Goal: Task Accomplishment & Management: Use online tool/utility

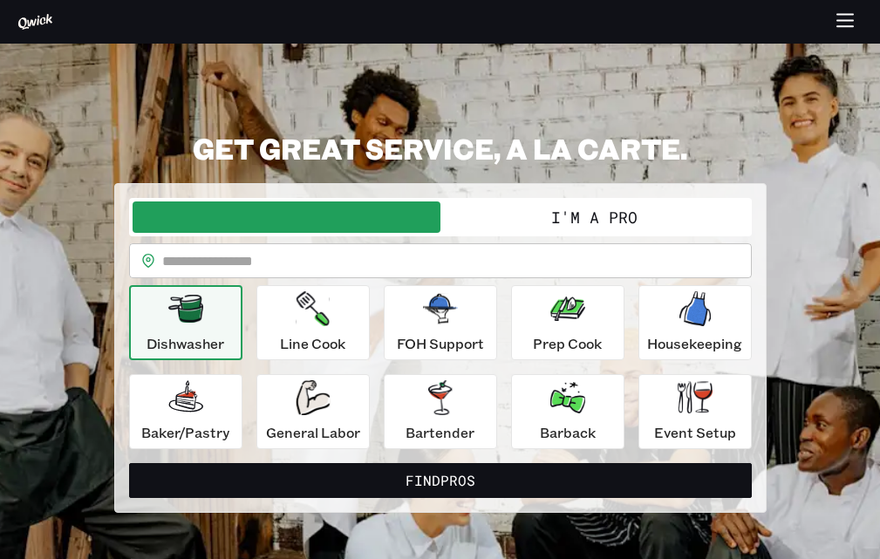
drag, startPoint x: 0, startPoint y: 0, endPoint x: 509, endPoint y: 269, distance: 575.7
click at [509, 269] on input "text" at bounding box center [456, 260] width 589 height 35
type input "*****"
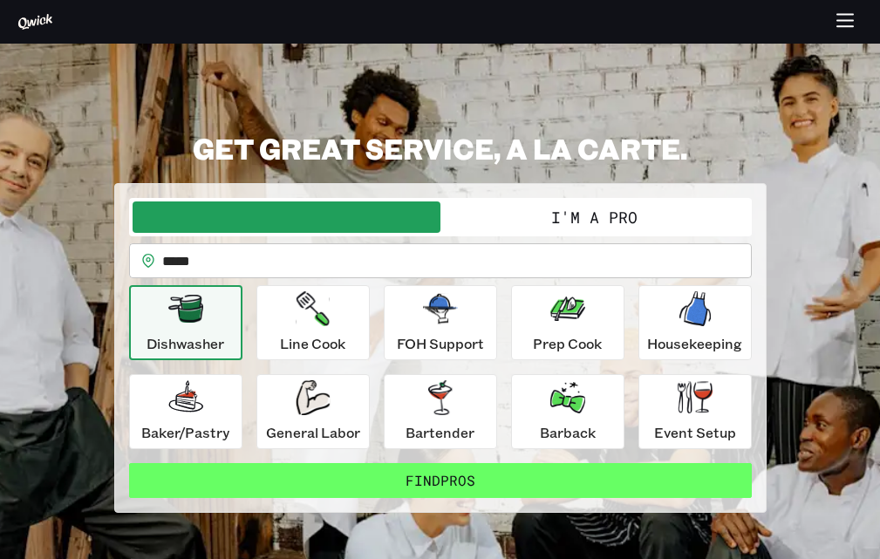
click at [392, 480] on button "Find Pros" at bounding box center [440, 480] width 623 height 35
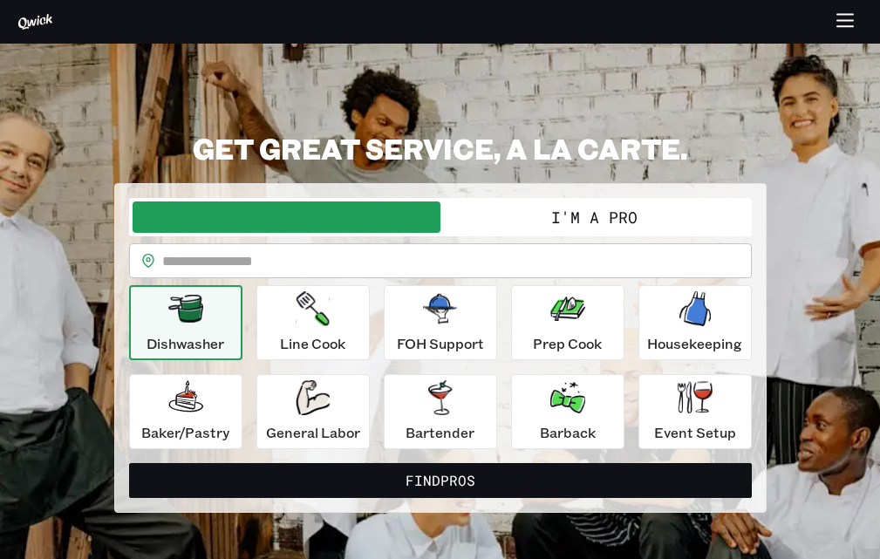
click at [414, 363] on div "Dishwasher Line Cook FOH Support Prep Cook Housekeeping [PERSON_NAME]/Pastry Ge…" at bounding box center [440, 367] width 623 height 164
click at [419, 378] on button "Bartender" at bounding box center [440, 411] width 113 height 75
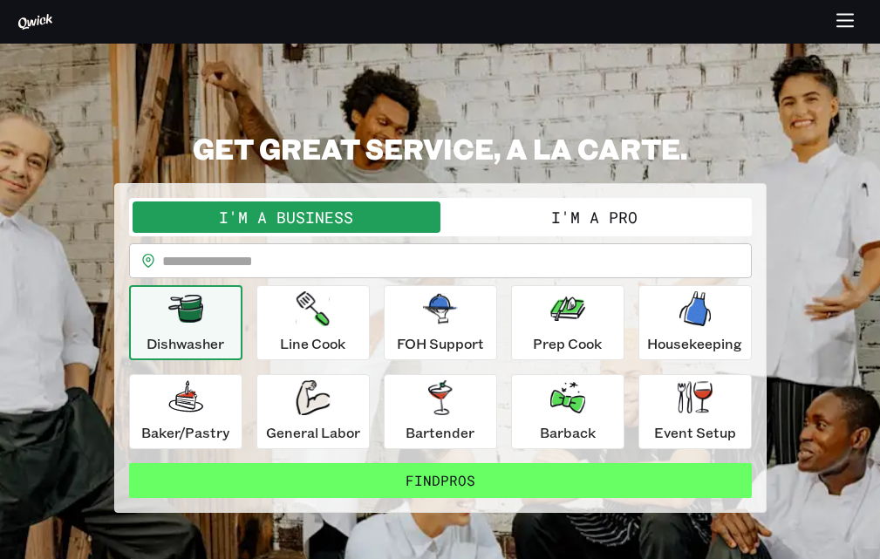
click at [444, 481] on button "Find Pros" at bounding box center [440, 480] width 623 height 35
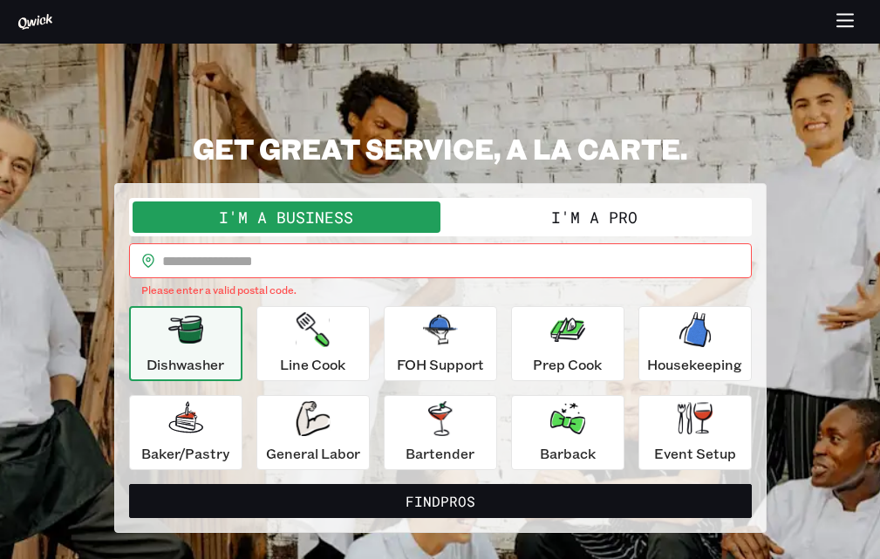
click at [525, 228] on button "I'm a Pro" at bounding box center [594, 216] width 308 height 31
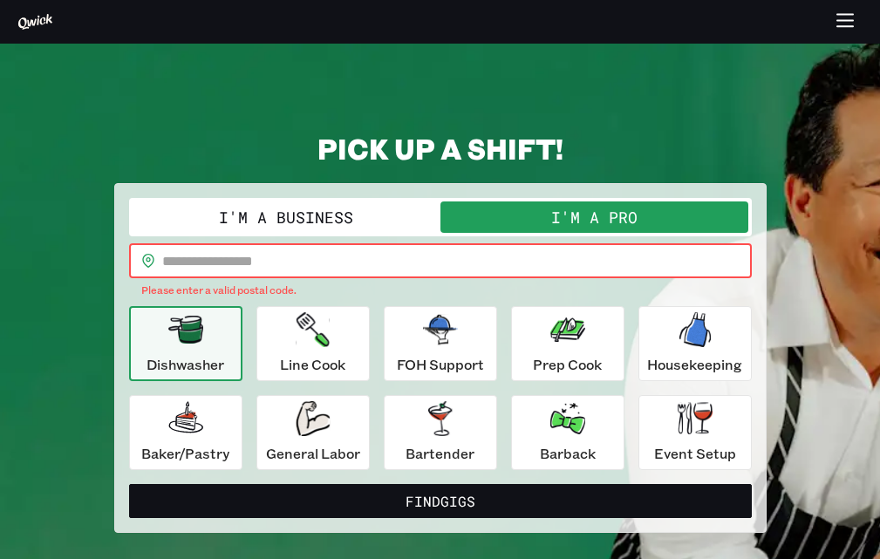
click at [330, 253] on input "text" at bounding box center [456, 260] width 589 height 35
type input "*****"
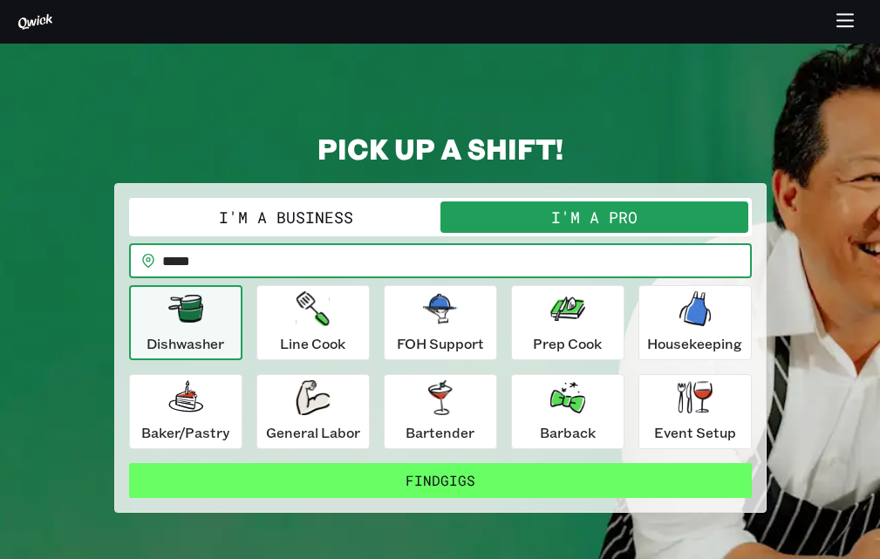
click at [384, 480] on button "Find Gigs" at bounding box center [440, 480] width 623 height 35
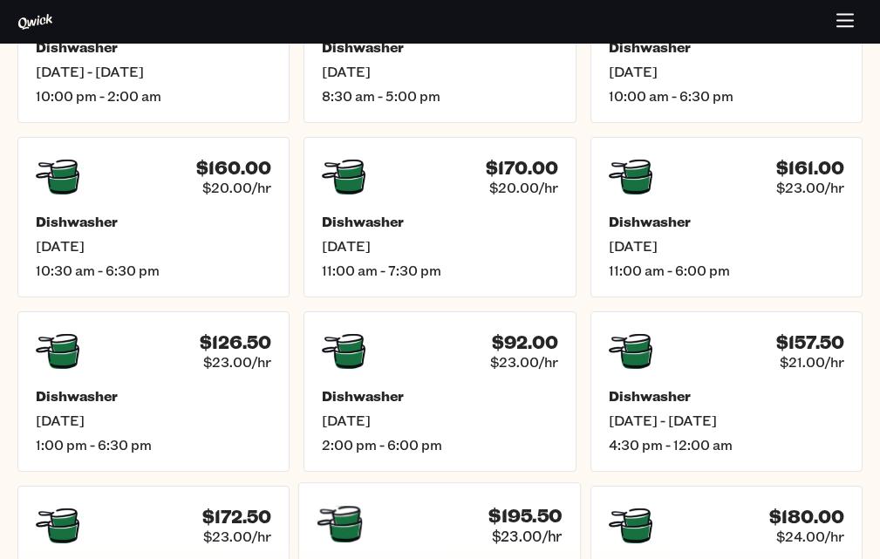
scroll to position [523, 0]
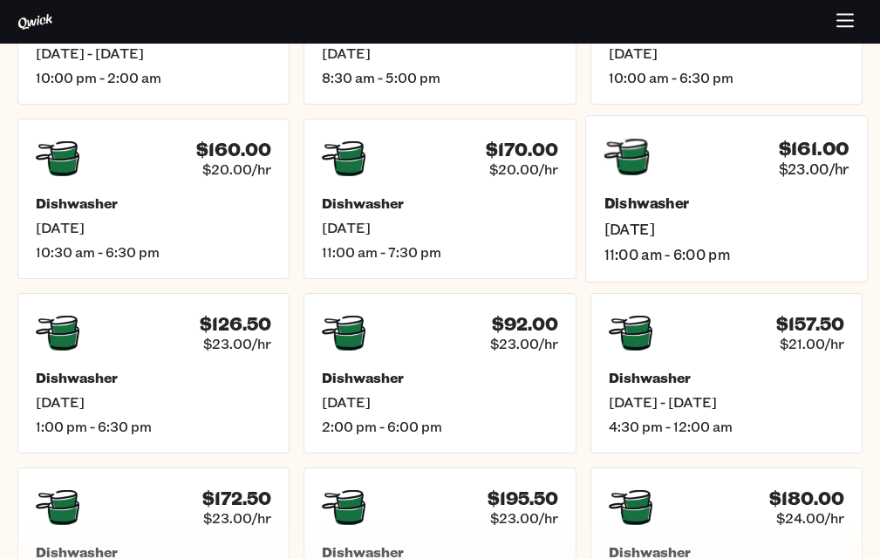
click at [621, 206] on h5 "Dishwasher" at bounding box center [725, 203] width 245 height 18
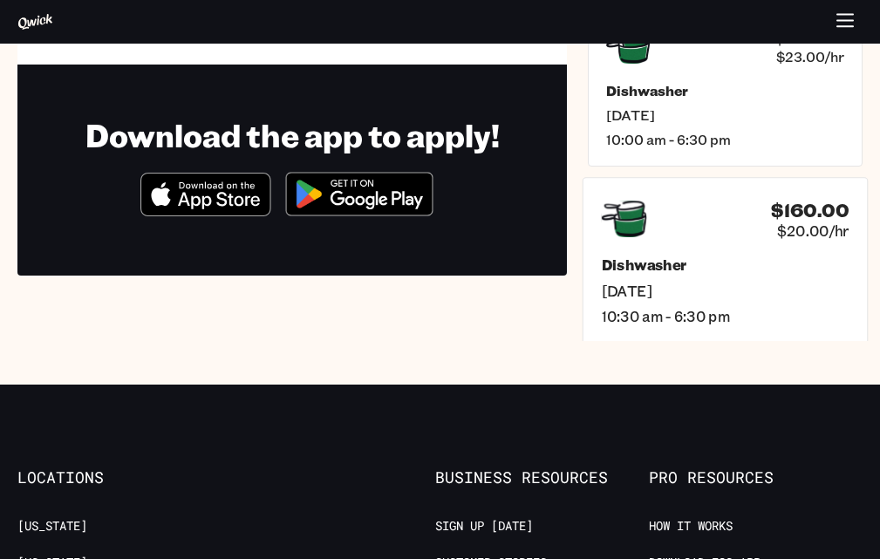
scroll to position [436, 0]
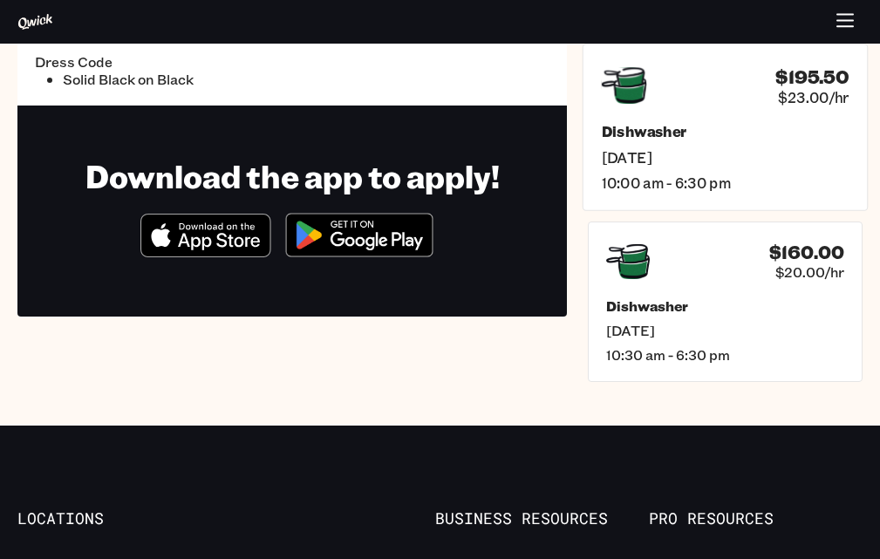
click at [641, 167] on div "Dishwasher [DATE] 10:00 am - 6:30 pm" at bounding box center [726, 156] width 248 height 69
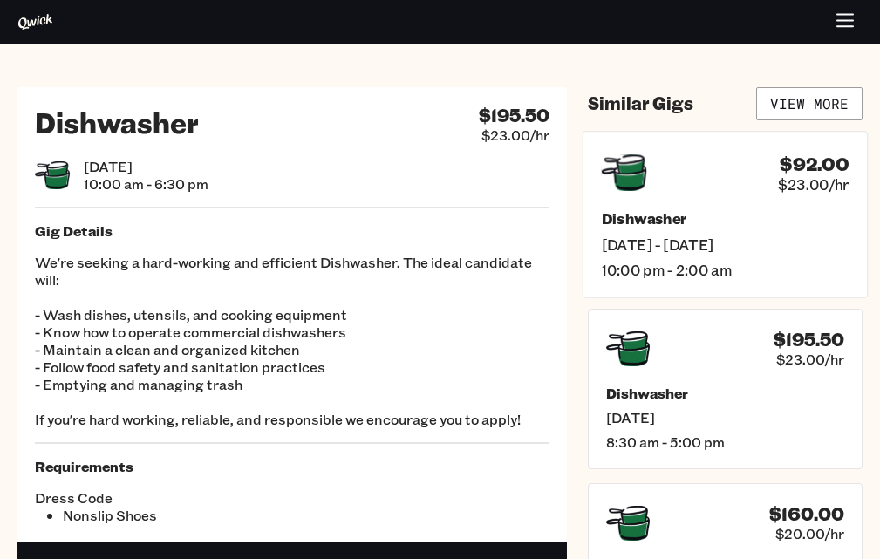
click at [695, 181] on div "$92.00 $23.00/hr" at bounding box center [726, 172] width 248 height 45
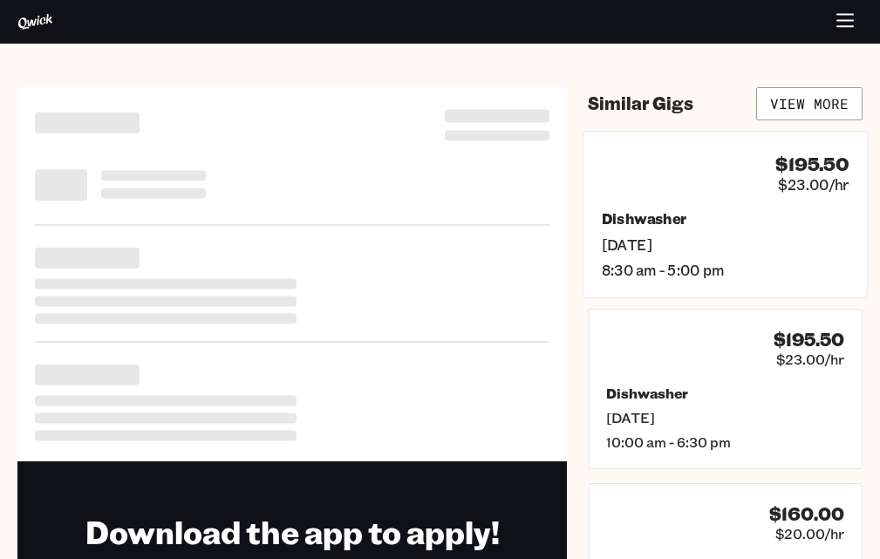
click at [695, 187] on div "$195.50 $23.00/hr" at bounding box center [726, 172] width 248 height 45
click at [695, 194] on div "$92.00 $23.00/hr" at bounding box center [726, 172] width 248 height 45
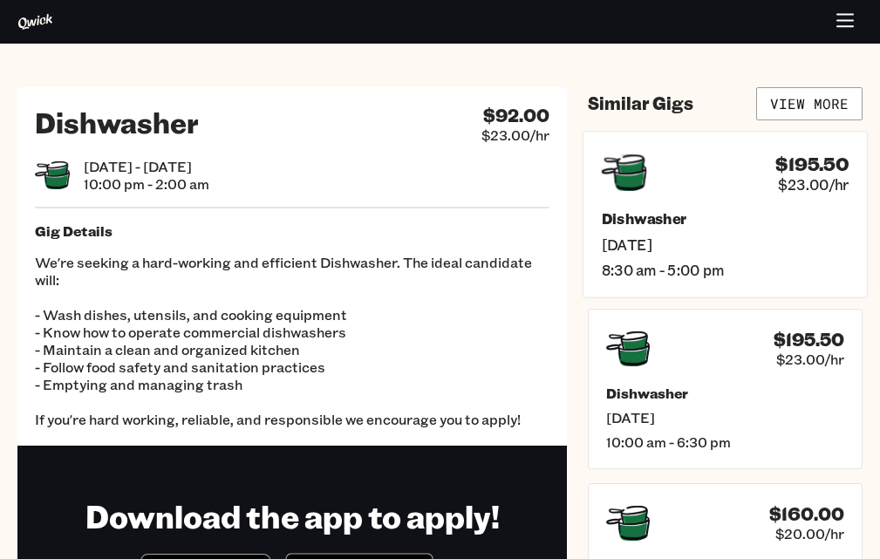
click at [696, 207] on div "$195.50 $23.00/hr Dishwasher [DATE] 8:30 am - 5:00 pm" at bounding box center [725, 214] width 286 height 167
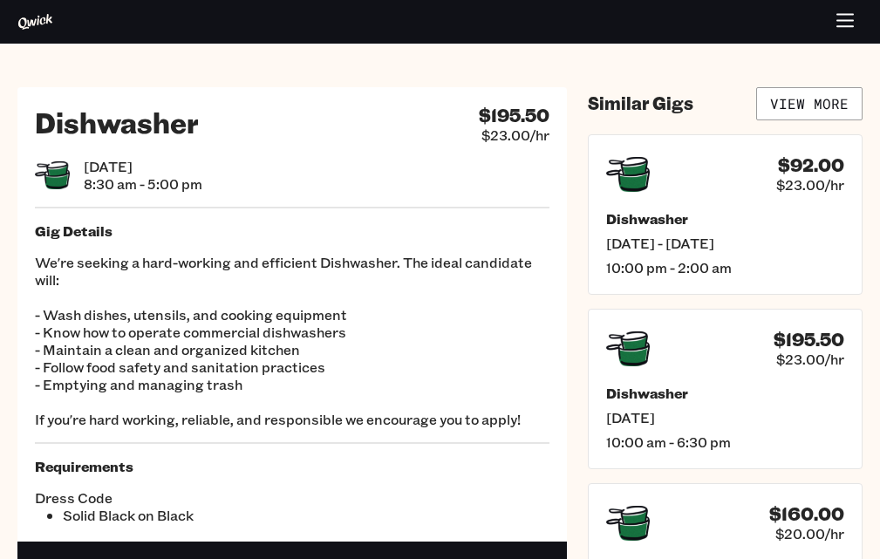
click at [696, 207] on div "$92.00 $23.00/hr Dishwasher [DATE] - [DATE] 10:00 pm - 2:00 am" at bounding box center [725, 214] width 275 height 160
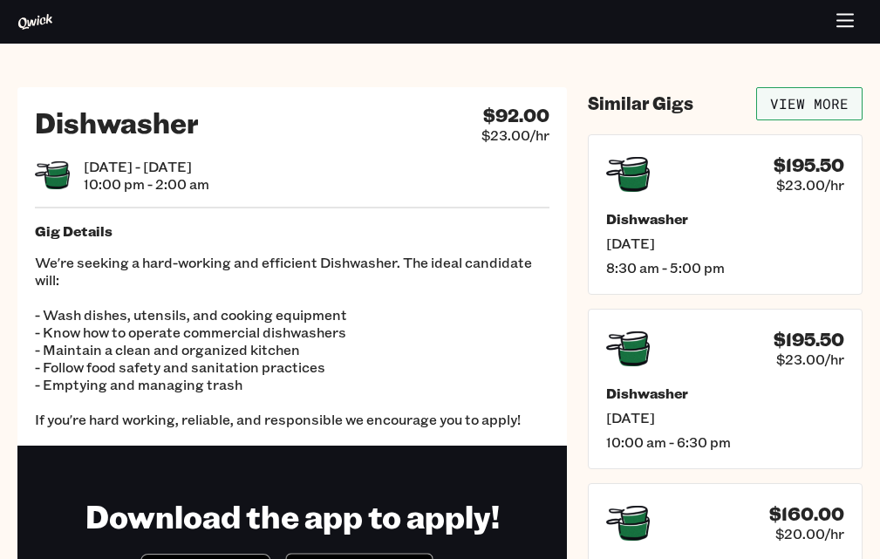
click at [809, 117] on link "View More" at bounding box center [809, 103] width 106 height 33
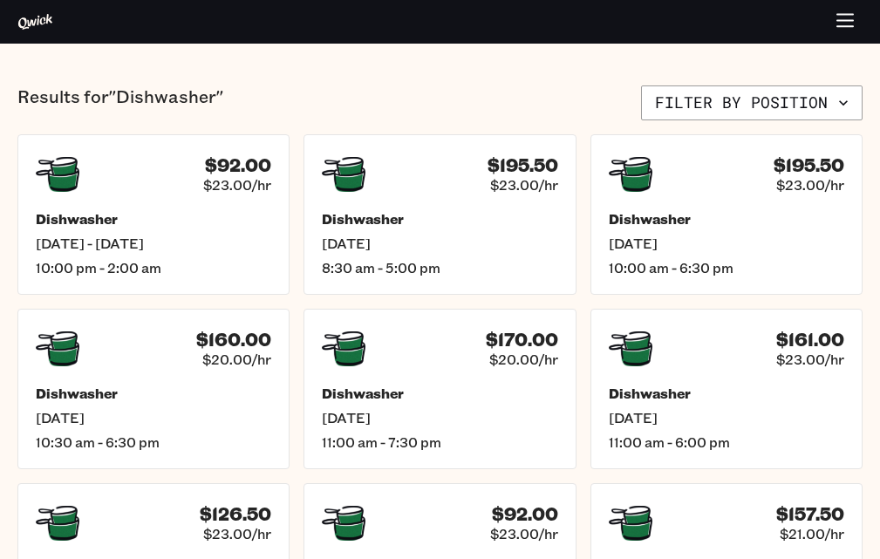
scroll to position [436, 0]
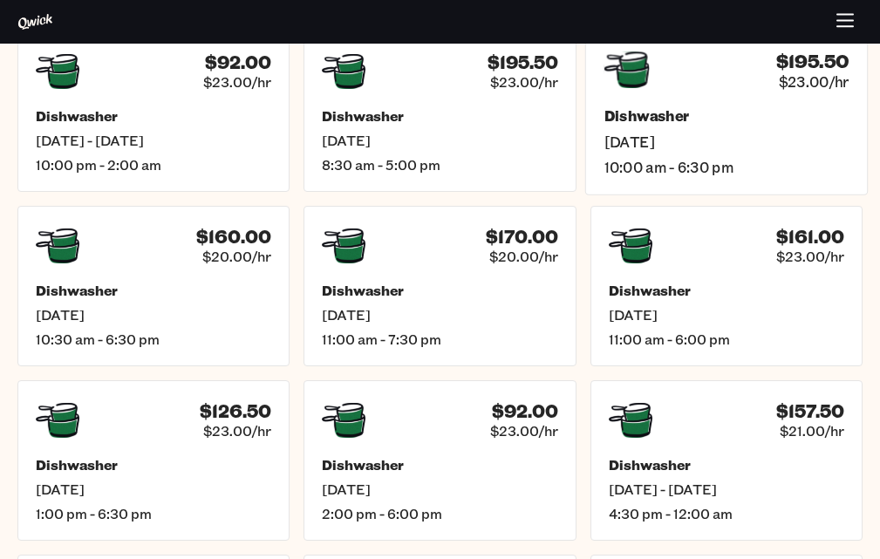
click at [704, 164] on span "10:00 am - 6:30 pm" at bounding box center [725, 167] width 245 height 18
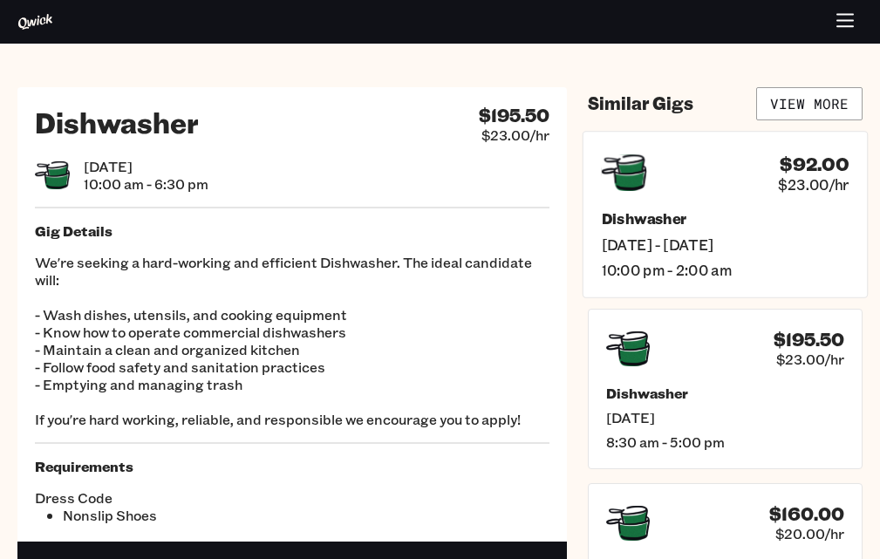
click at [701, 220] on h5 "Dishwasher" at bounding box center [726, 218] width 248 height 18
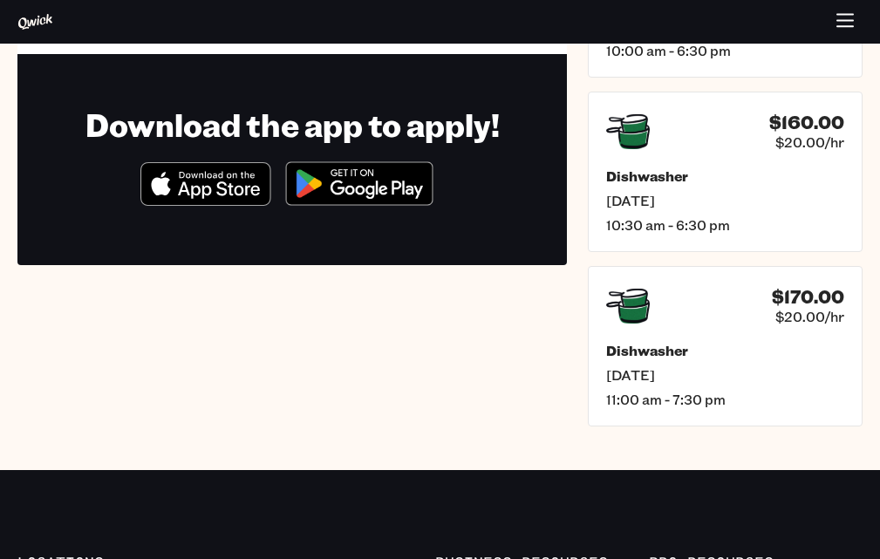
scroll to position [436, 0]
